Goal: Contribute content: Contribute content

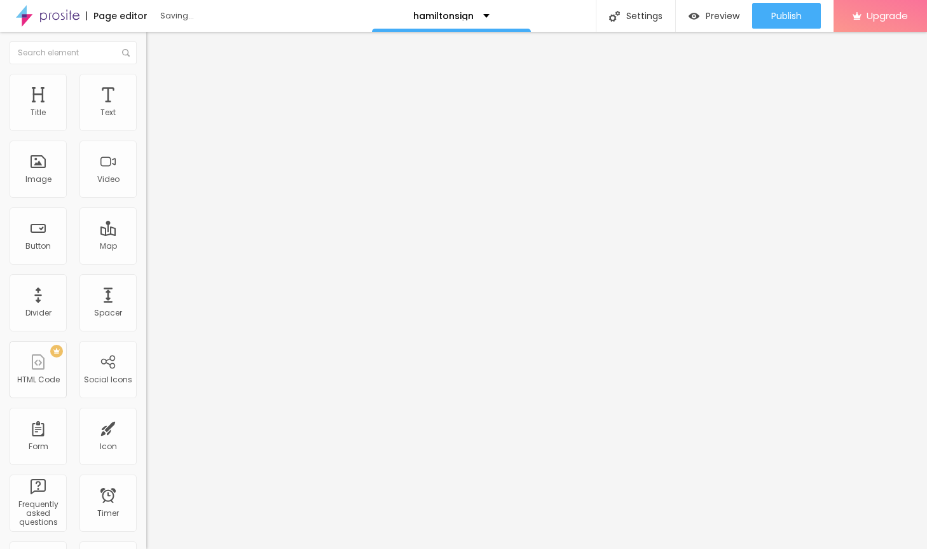
click at [146, 109] on span "Add image" at bounding box center [172, 104] width 52 height 11
click at [158, 88] on span "Style" at bounding box center [167, 82] width 18 height 11
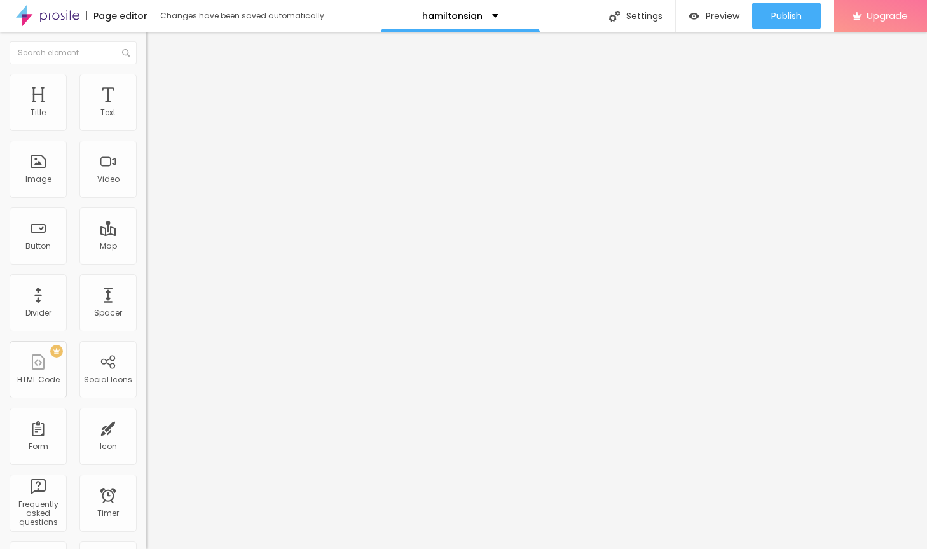
type input "85"
type input "75"
type input "70"
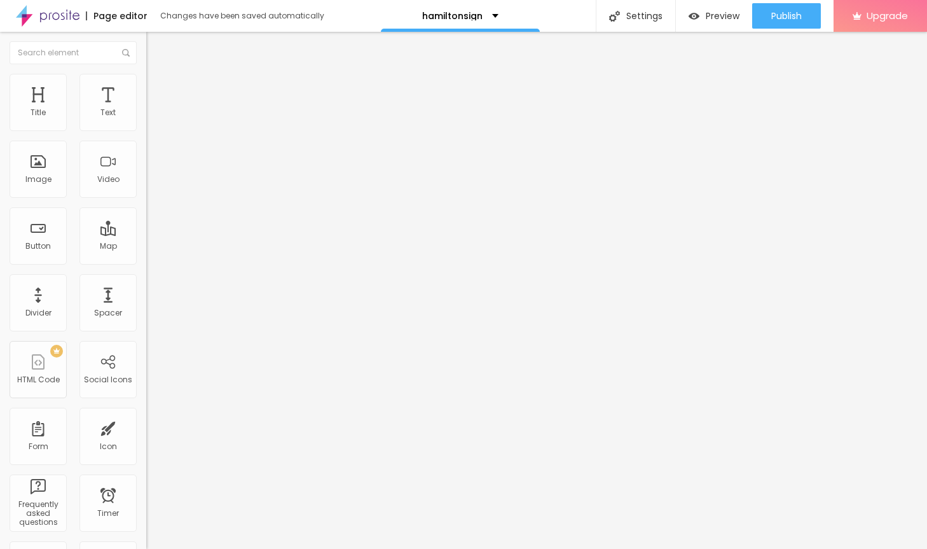
type input "70"
type input "10"
drag, startPoint x: 133, startPoint y: 137, endPoint x: -3, endPoint y: 137, distance: 135.5
type input "10"
click at [146, 130] on input "range" at bounding box center [187, 125] width 82 height 10
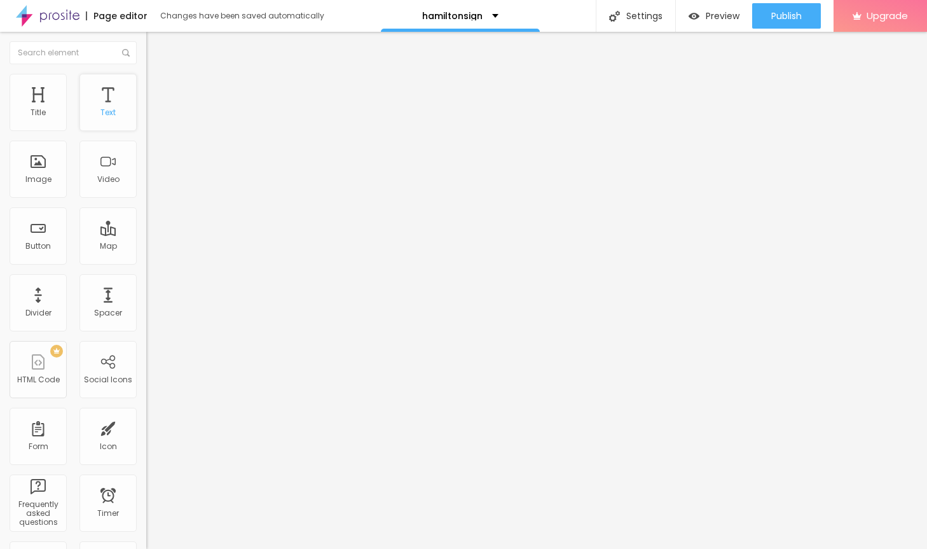
click at [115, 100] on div "Text" at bounding box center [108, 102] width 57 height 57
click at [153, 117] on icon "button" at bounding box center [155, 114] width 5 height 5
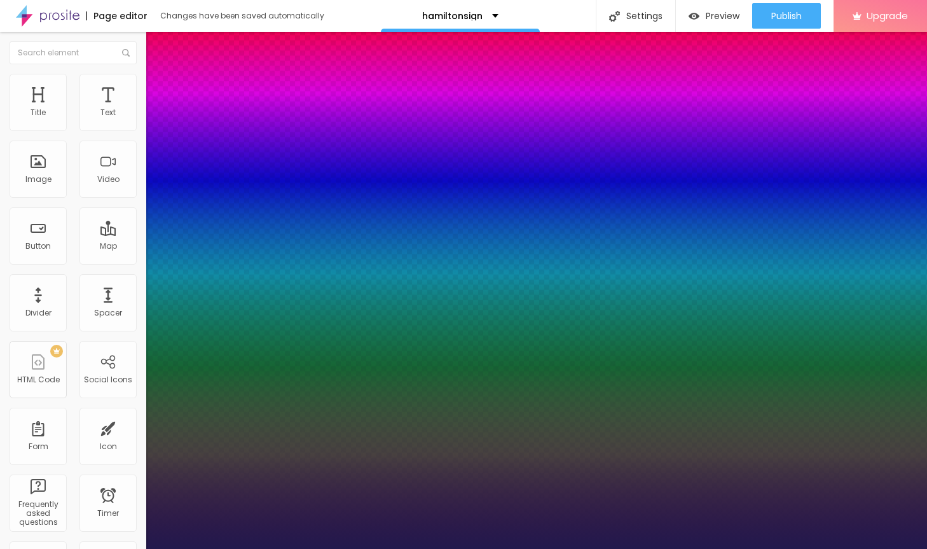
type input "1"
type input "14"
type input "1"
type input "15"
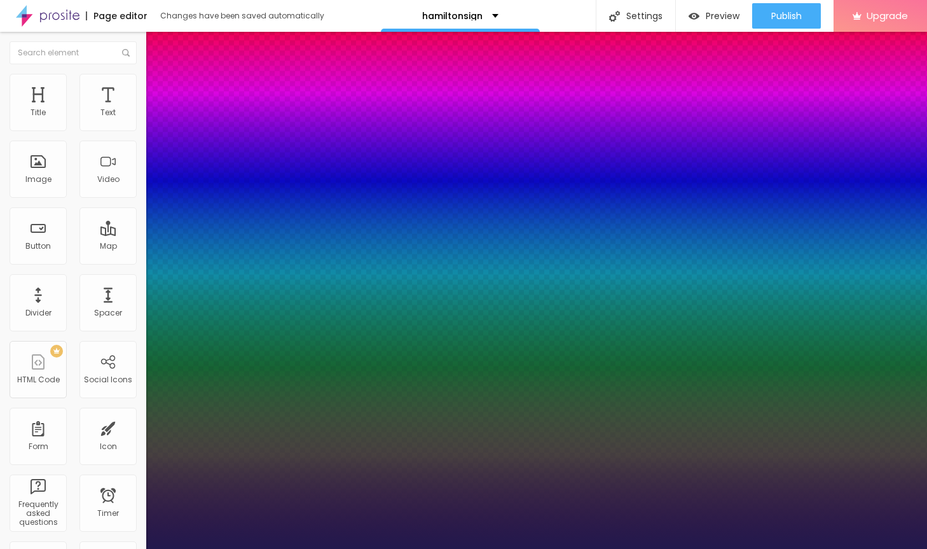
type input "15"
type input "1"
type input "16"
type input "1"
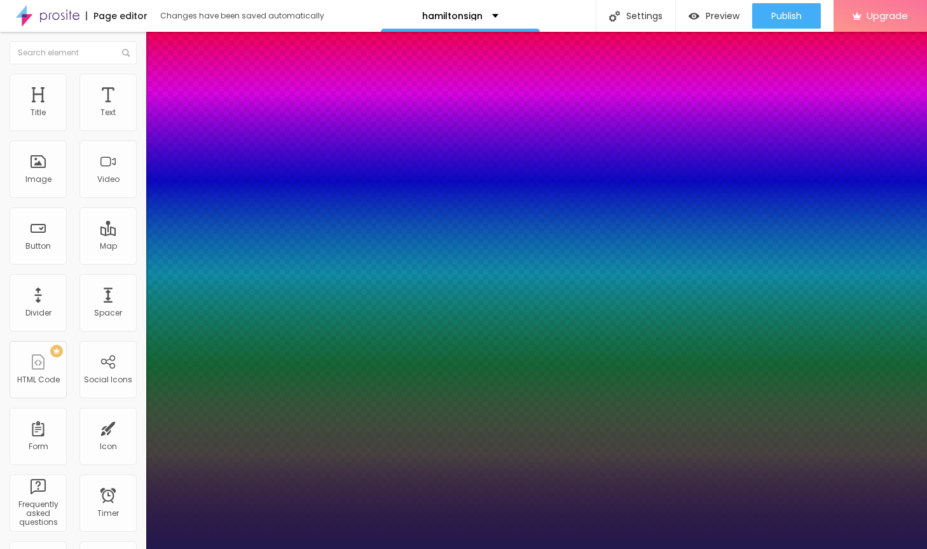
type input "17"
type input "1"
type input "18"
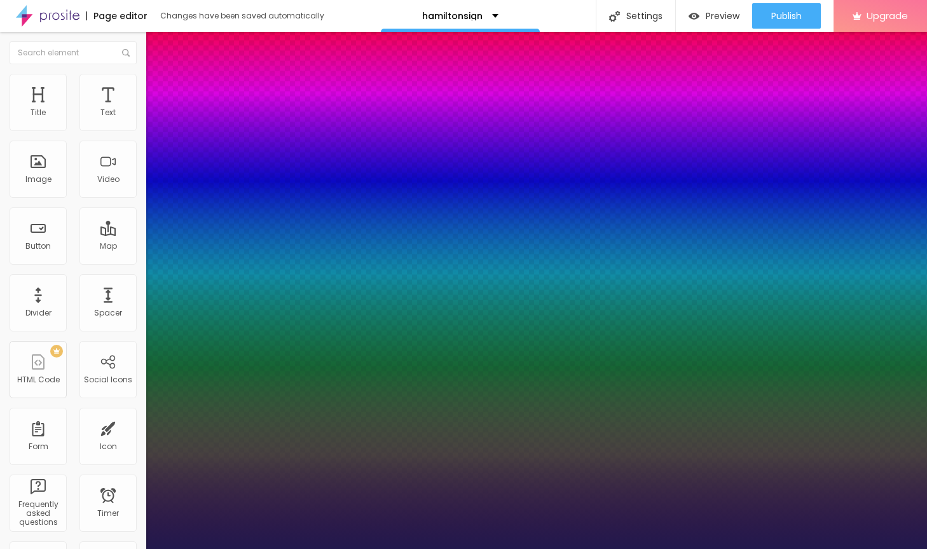
type input "1"
type input "19"
type input "1"
type input "20"
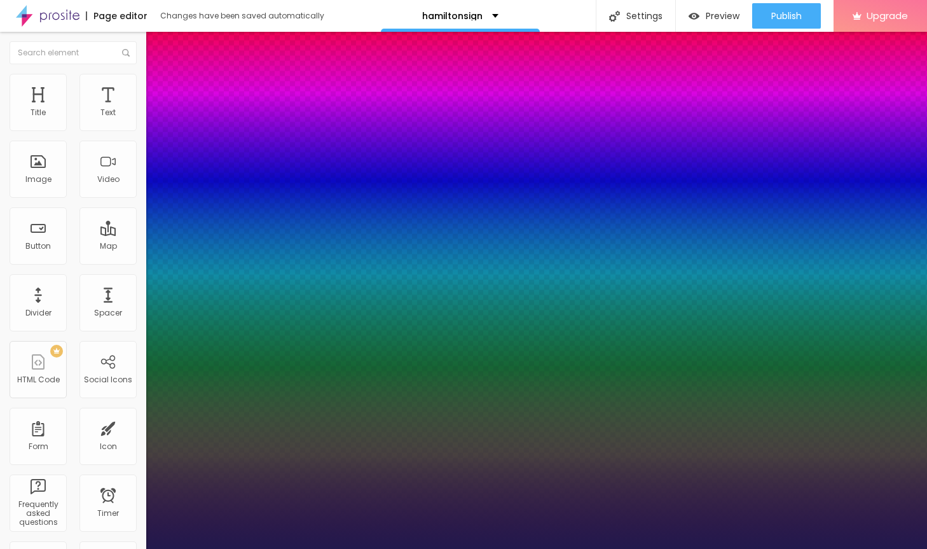
type input "20"
type input "1"
type input "21"
type input "1"
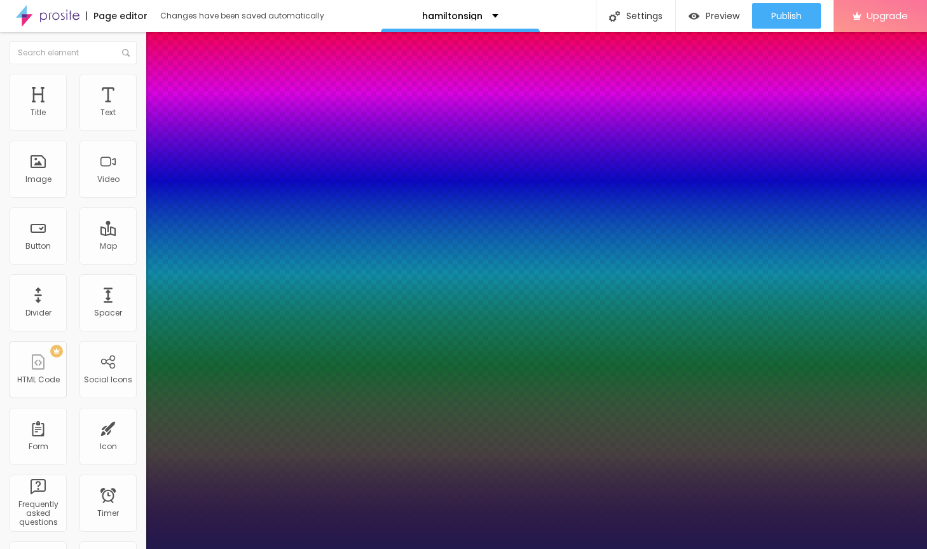
type input "22"
type input "1"
type input "23"
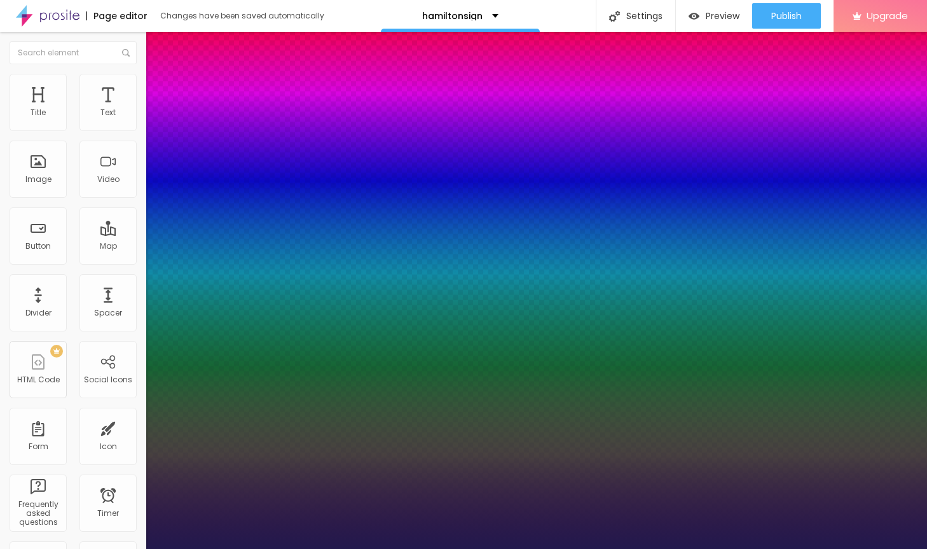
type input "1"
type input "24"
type input "1"
type input "25"
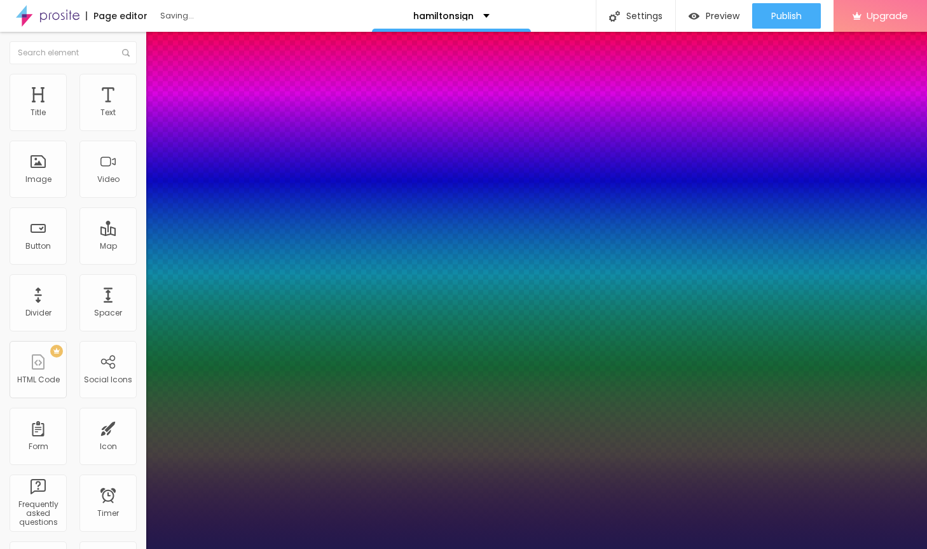
type input "25"
type input "1"
type input "26"
type input "1"
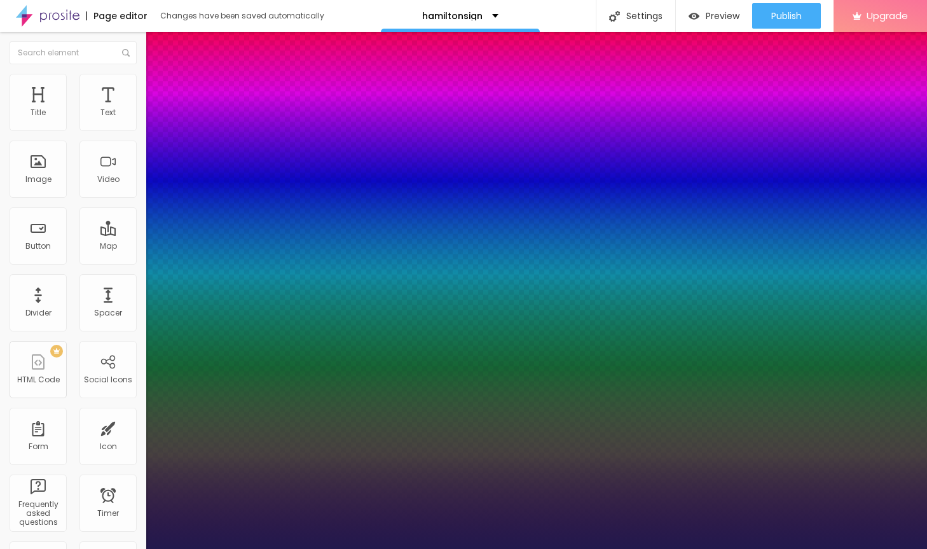
type input "27"
type input "1"
type input "28"
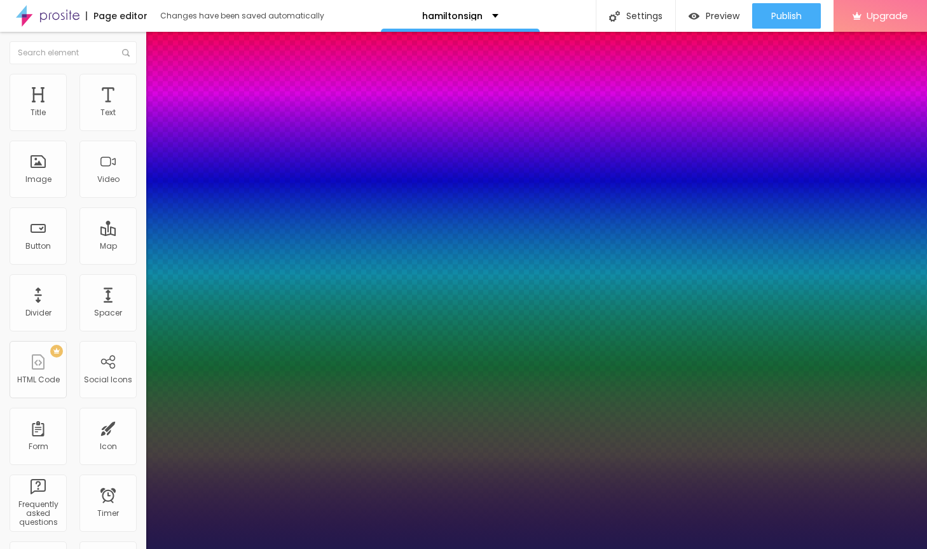
type input "1"
type input "27"
type input "1"
type input "26"
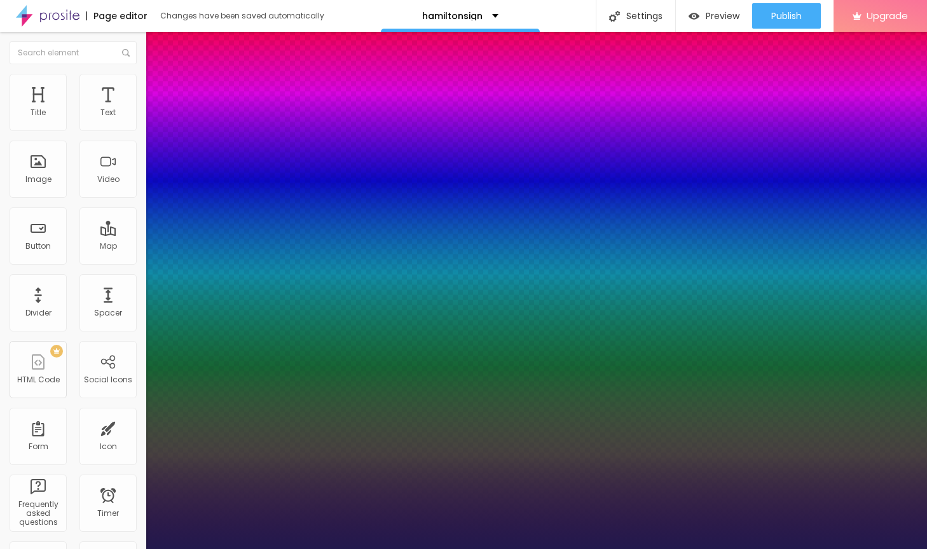
type input "26"
type input "1"
type input "25"
type input "1"
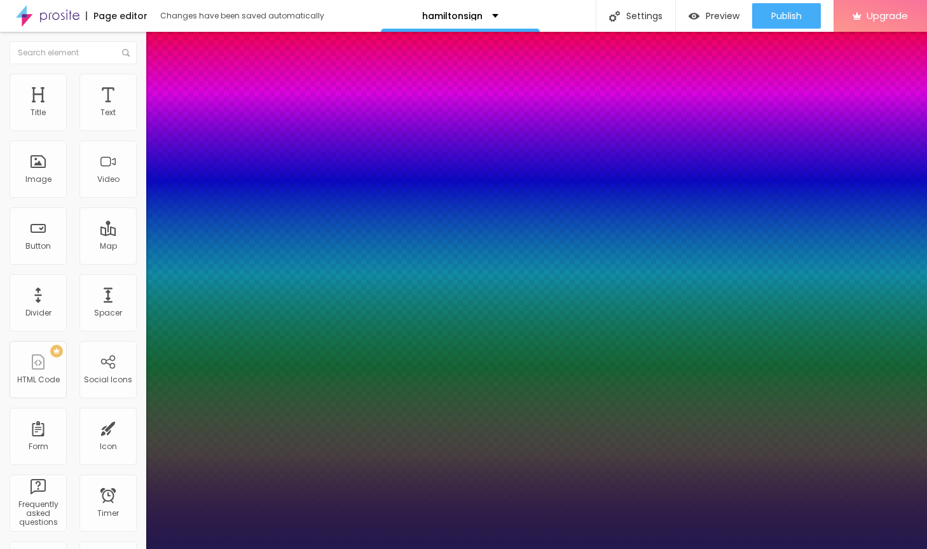
type input "24"
type input "1"
type input "25"
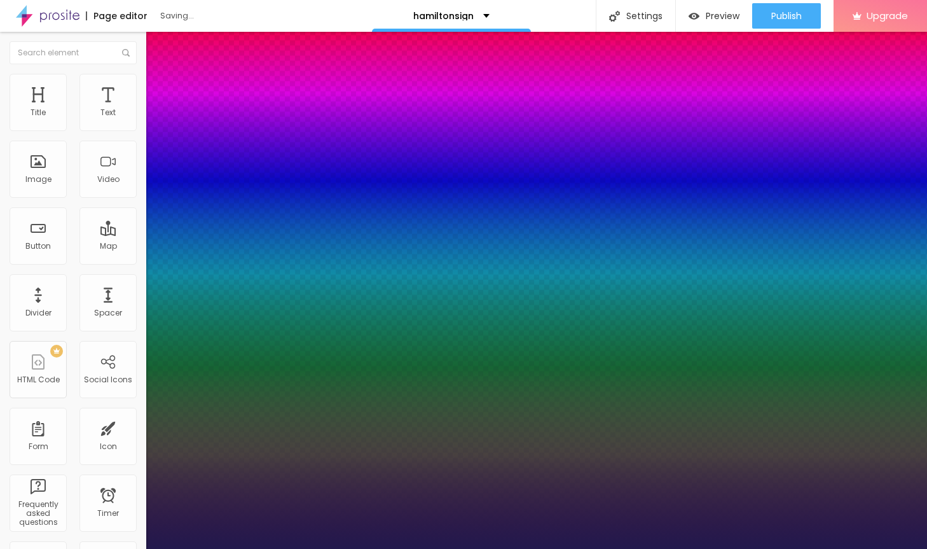
type input "1"
type input "24"
type input "1"
drag, startPoint x: 169, startPoint y: 214, endPoint x: 179, endPoint y: 214, distance: 10.8
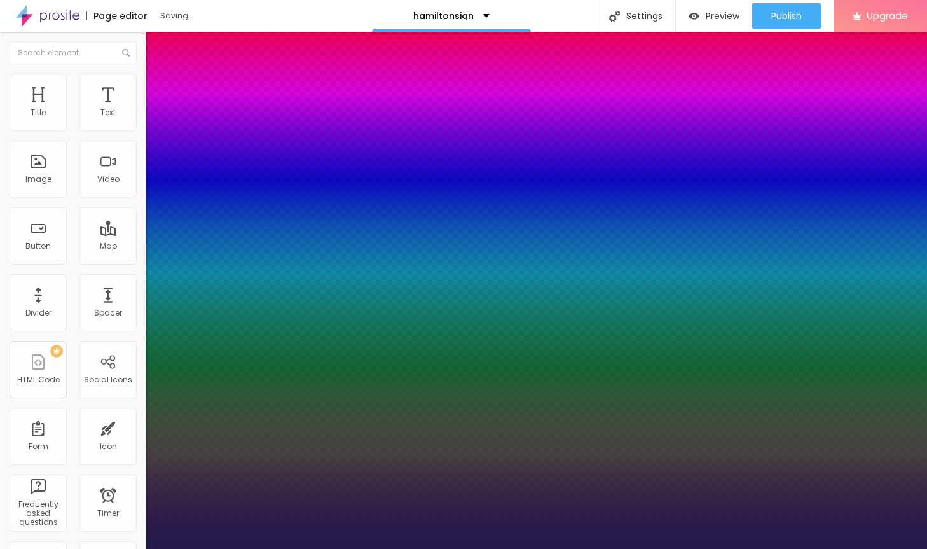
type input "24"
type input "1"
type input "25"
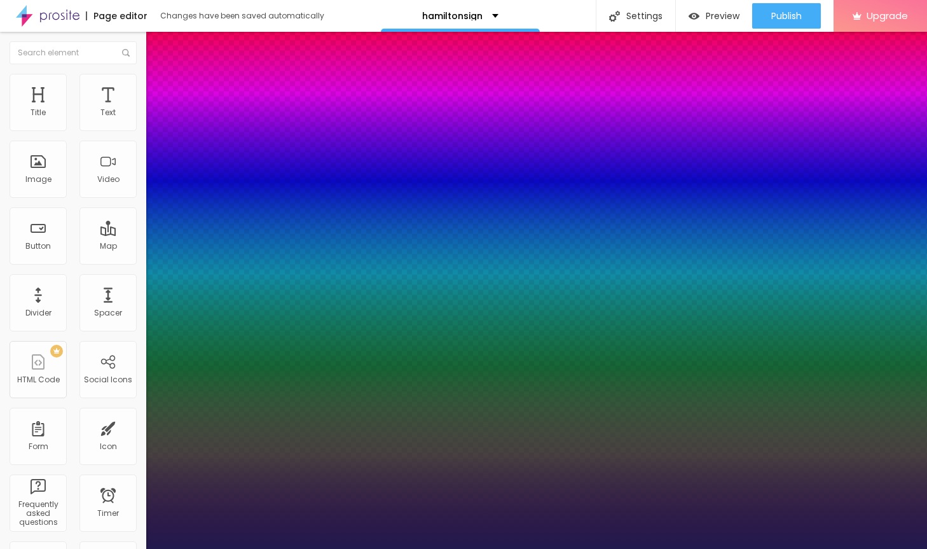
type input "1"
type input "25"
type input "1"
click at [703, 548] on div at bounding box center [463, 549] width 927 height 0
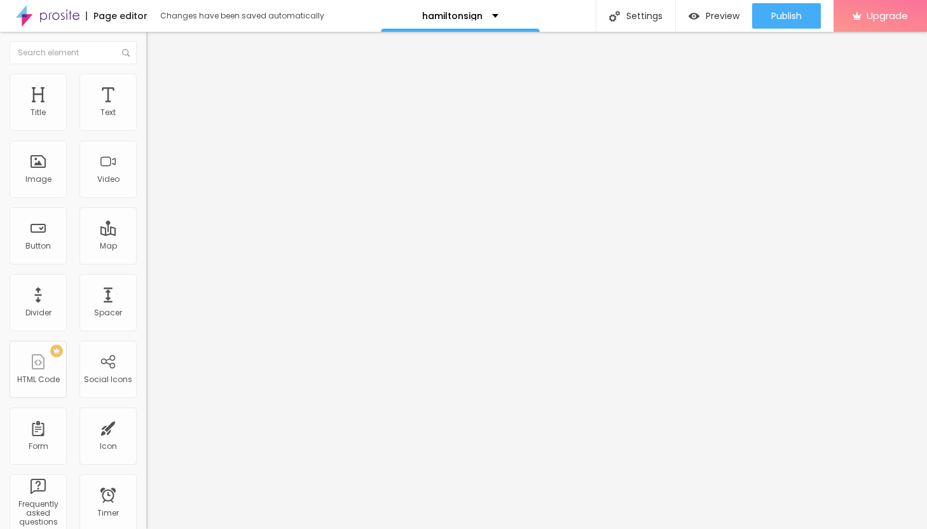
drag, startPoint x: 62, startPoint y: 143, endPoint x: 12, endPoint y: 142, distance: 50.3
click at [146, 120] on input "Click me" at bounding box center [222, 113] width 153 height 13
paste input "→ VIEW DOCUMENT HERE"
type input "→ VIEW DOCUMENT HERE"
